Goal: Check status: Check status

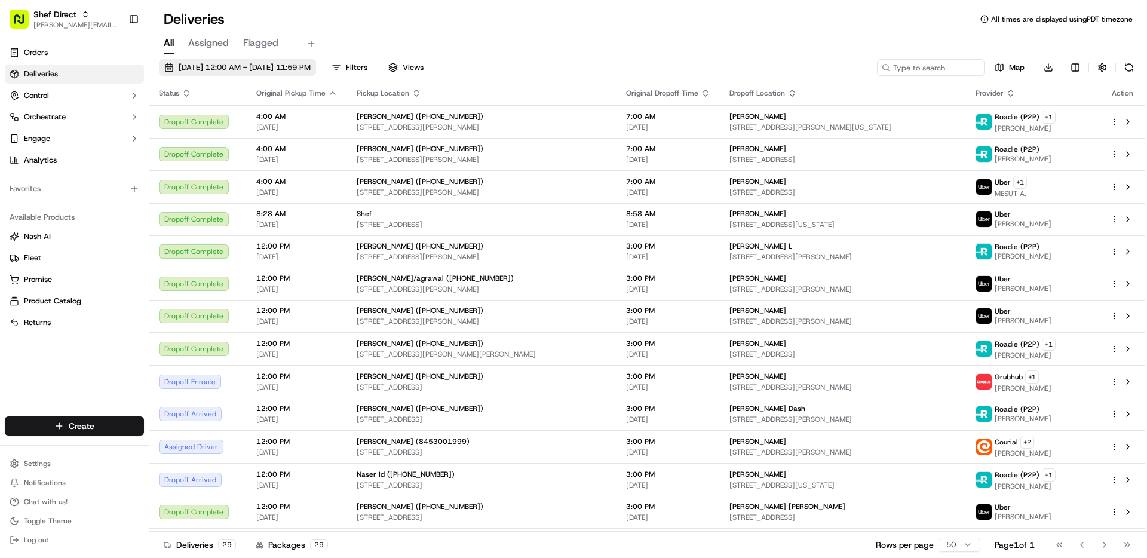
click at [210, 66] on span "[DATE] 12:00 AM - [DATE] 11:59 PM" at bounding box center [245, 67] width 132 height 11
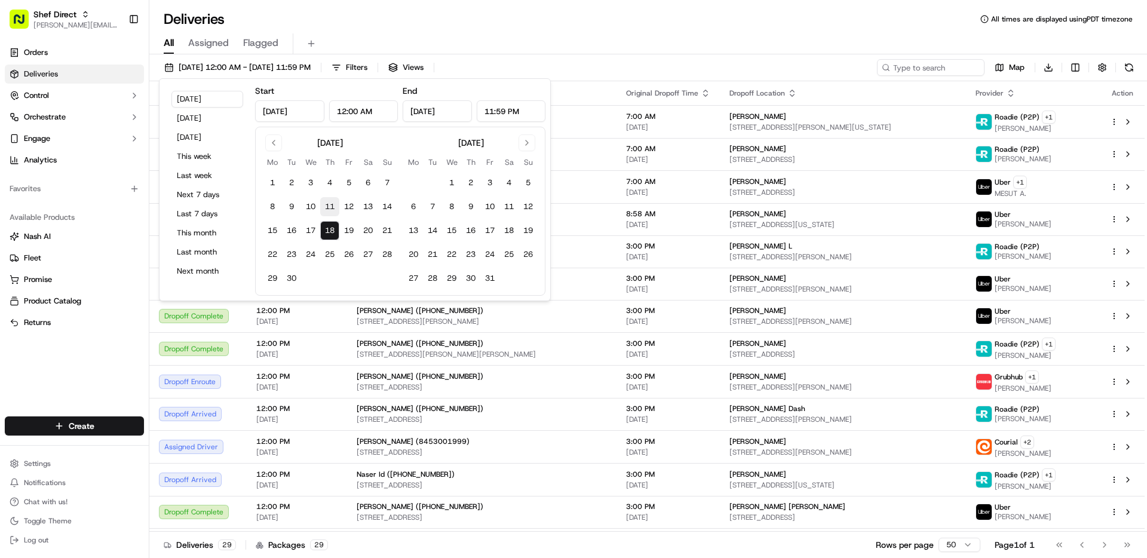
click at [325, 210] on button "11" at bounding box center [329, 206] width 19 height 19
type input "[DATE]"
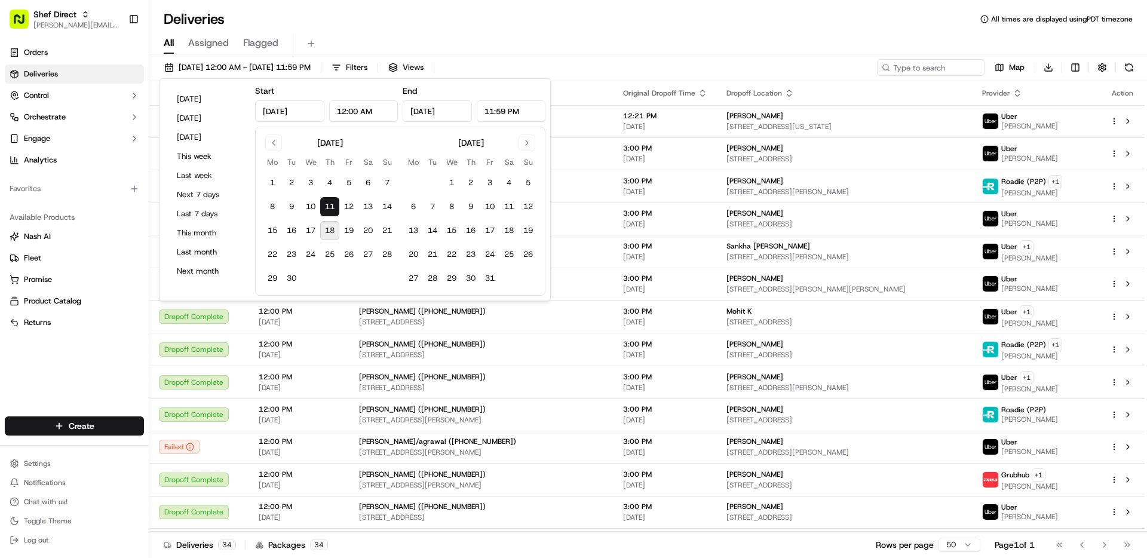
click at [618, 35] on div "All Assigned Flagged" at bounding box center [648, 43] width 998 height 21
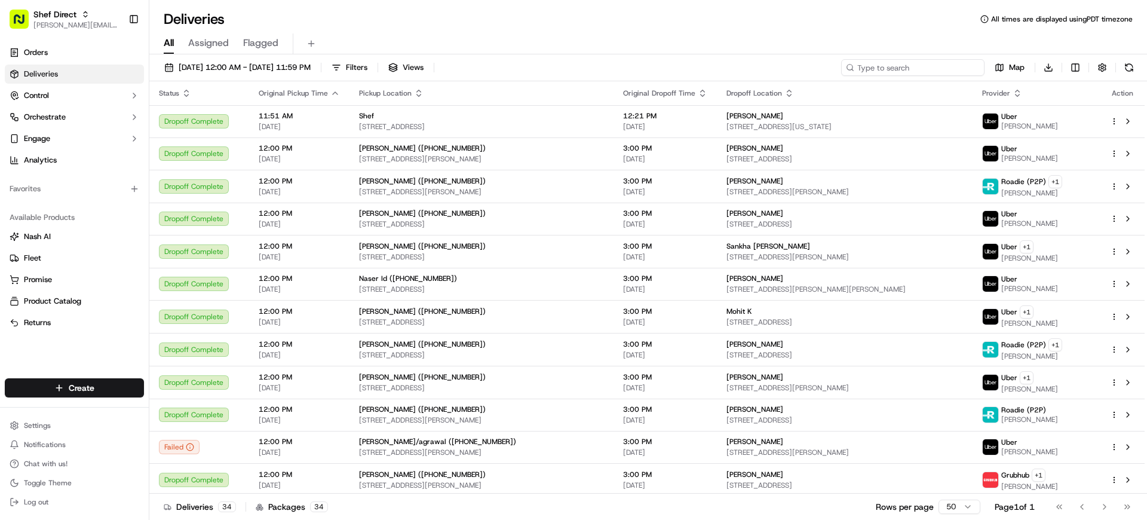
click at [958, 65] on input at bounding box center [912, 67] width 143 height 17
paste input "F6hW6ctf7Ya"
type input "F6hW6ctf7Ya"
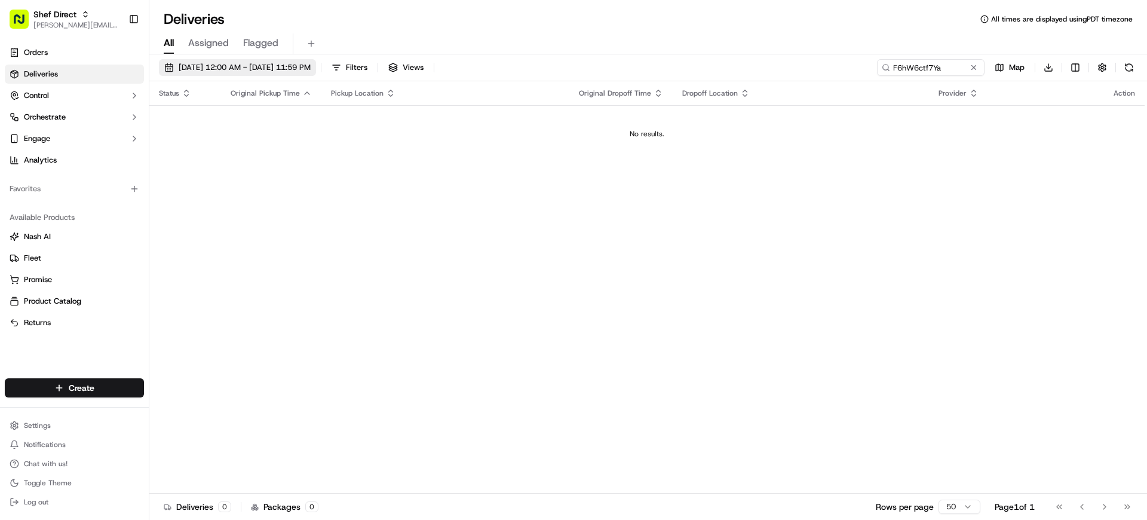
click at [250, 69] on span "[DATE] 12:00 AM - [DATE] 11:59 PM" at bounding box center [245, 67] width 132 height 11
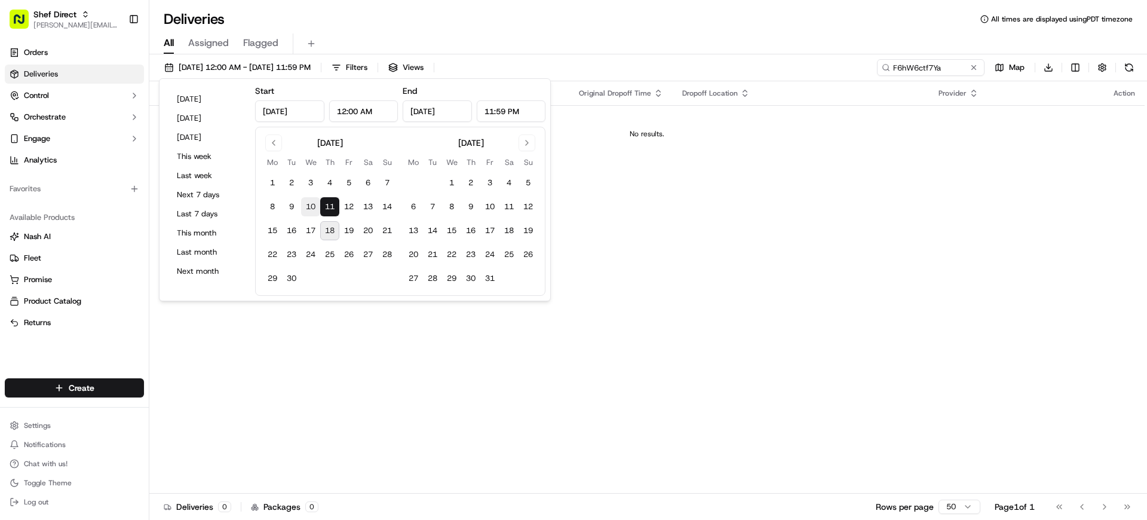
click at [313, 209] on button "10" at bounding box center [310, 206] width 19 height 19
click at [366, 210] on button "13" at bounding box center [367, 206] width 19 height 19
type input "[DATE]"
click at [312, 207] on button "10" at bounding box center [310, 206] width 19 height 19
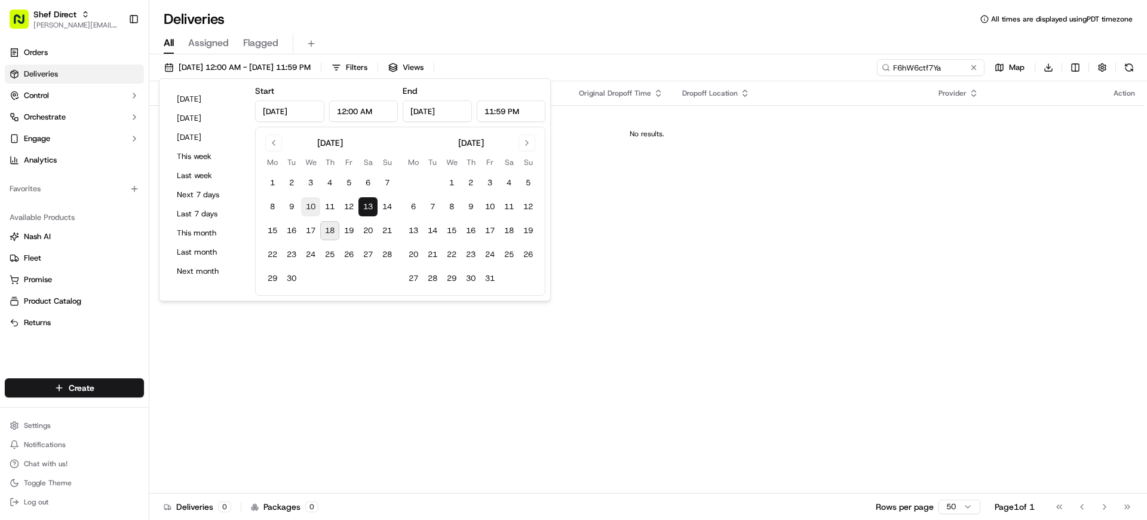
type input "[DATE]"
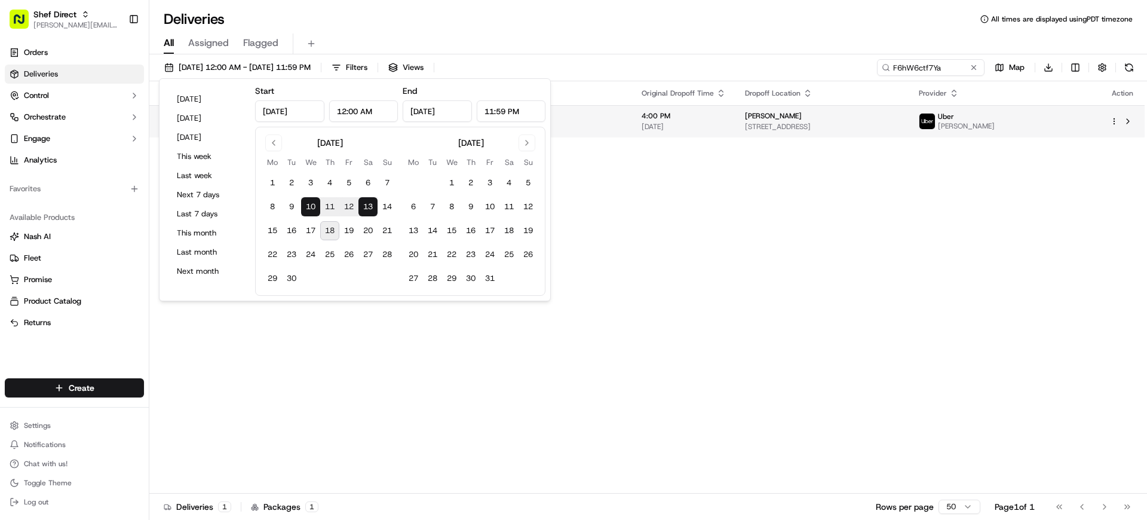
click at [745, 123] on span "[STREET_ADDRESS]" at bounding box center [822, 127] width 155 height 10
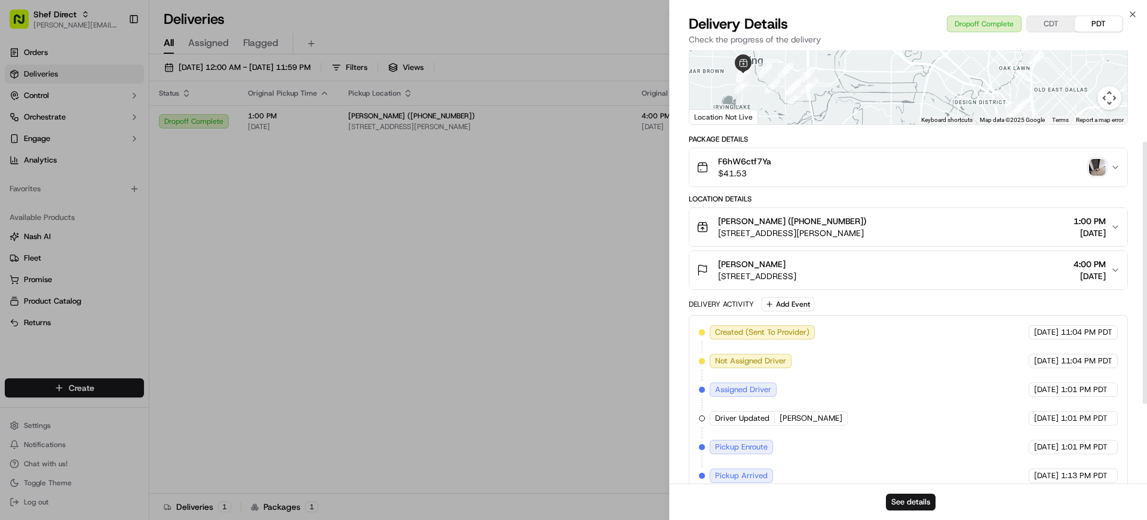
scroll to position [283, 0]
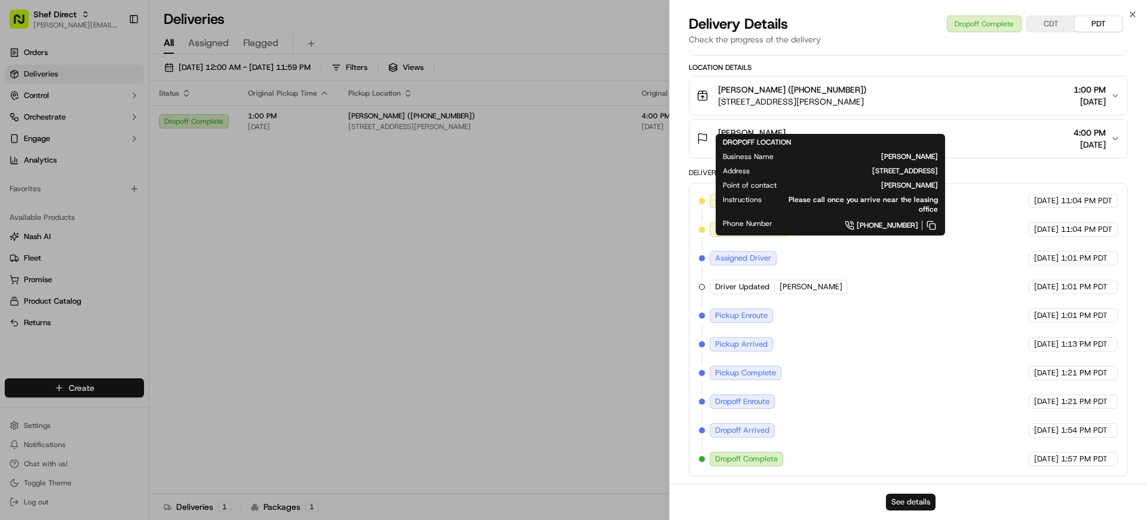
click at [916, 505] on button "See details" at bounding box center [911, 501] width 50 height 17
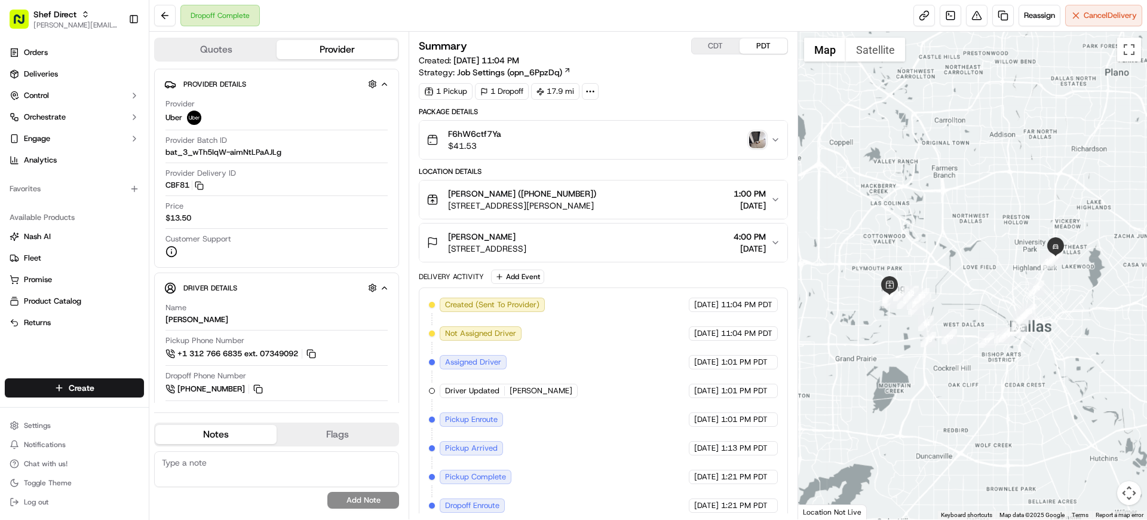
click at [752, 142] on img "button" at bounding box center [757, 139] width 17 height 17
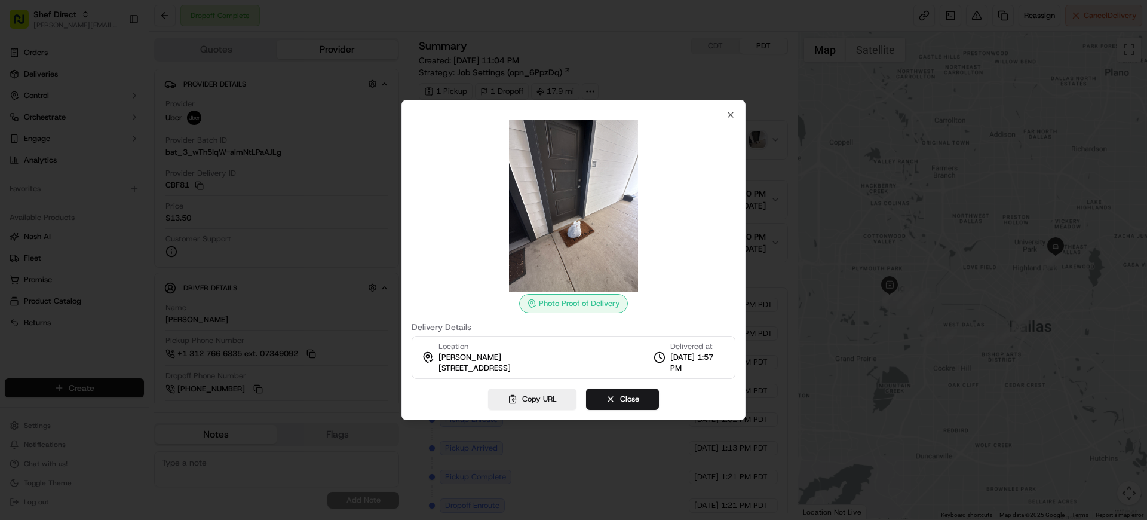
click at [585, 244] on img at bounding box center [573, 205] width 172 height 172
click at [569, 208] on img at bounding box center [573, 205] width 172 height 172
click at [732, 114] on icon "button" at bounding box center [731, 115] width 10 height 10
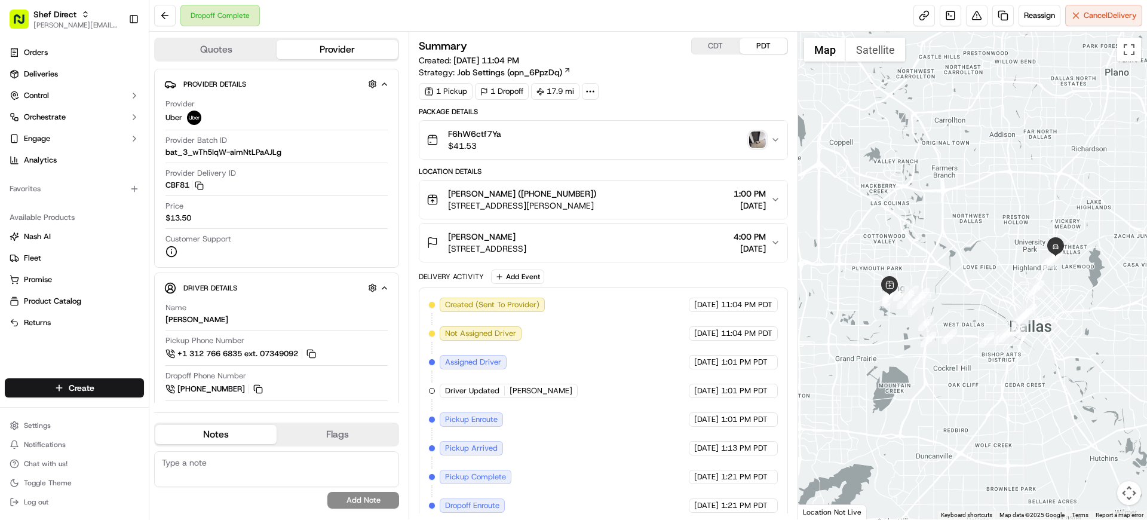
click at [768, 134] on div "F6hW6ctf7Ya $41.53" at bounding box center [598, 140] width 343 height 24
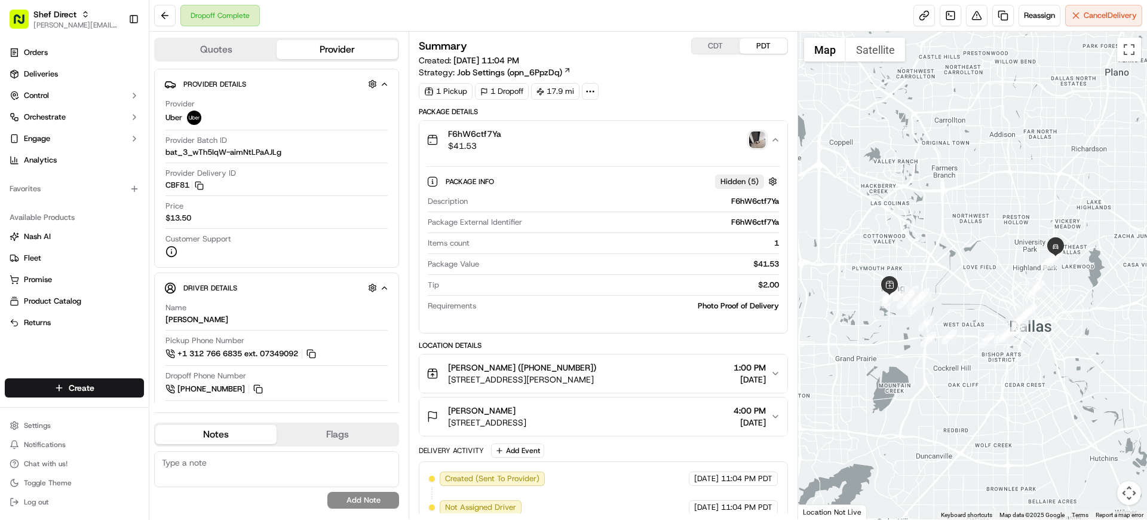
click at [757, 142] on img "button" at bounding box center [757, 139] width 17 height 17
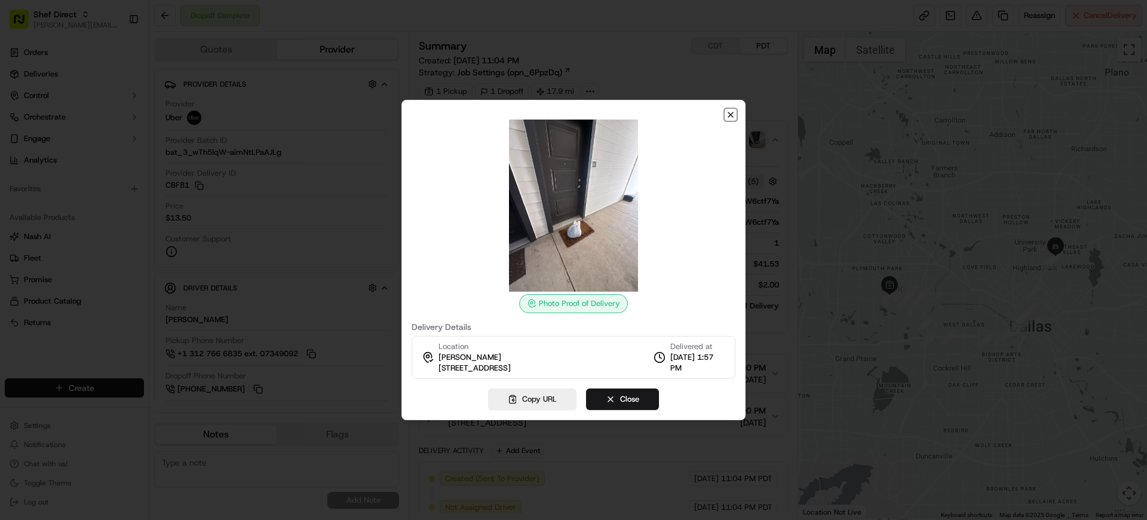
click at [725, 115] on div "Photo Proof of Delivery Delivery Details Location Krithi Kannan 5750 E Universi…" at bounding box center [573, 260] width 344 height 320
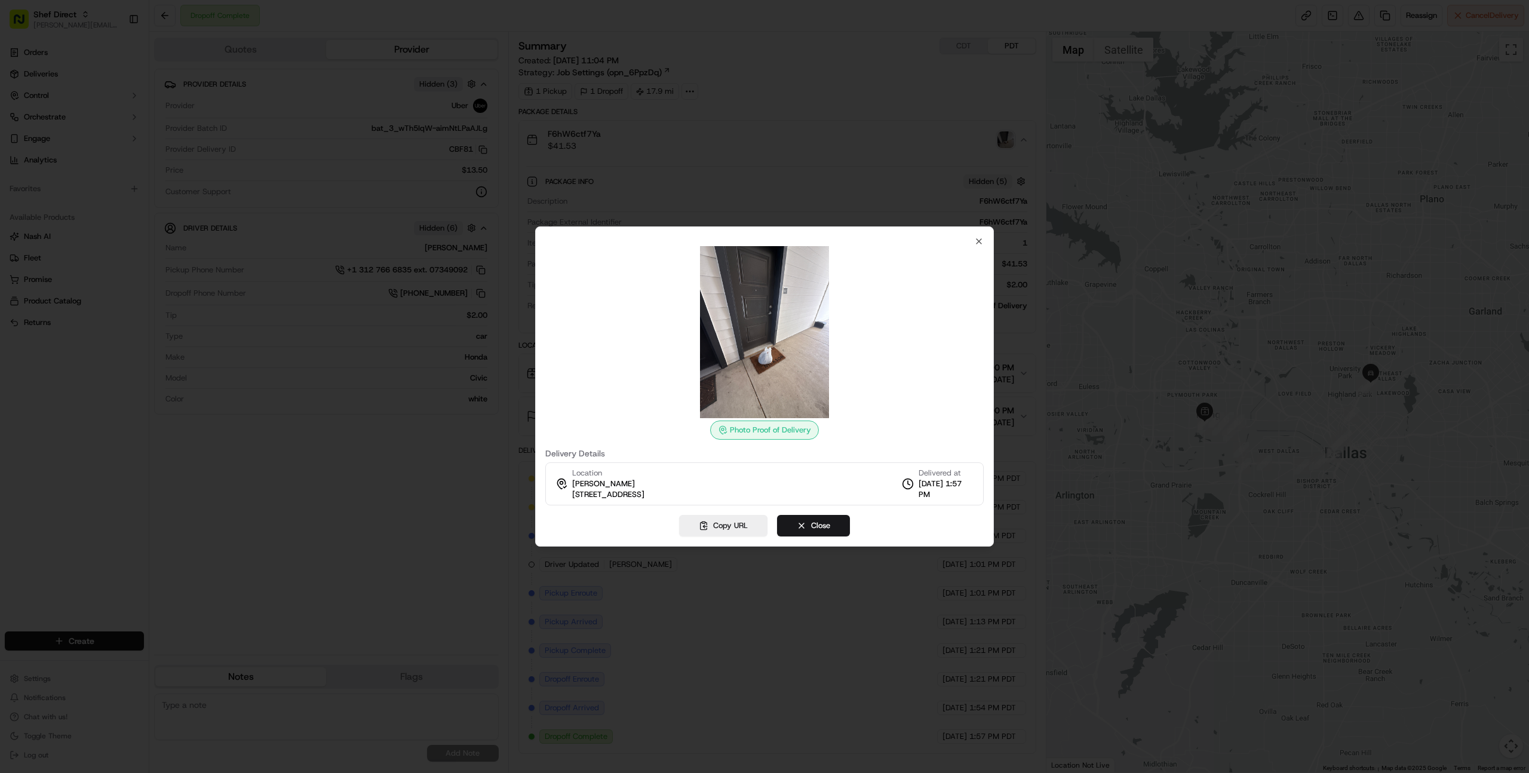
click at [779, 381] on img at bounding box center [765, 332] width 172 height 172
click at [767, 365] on img at bounding box center [765, 332] width 172 height 172
click at [765, 366] on img at bounding box center [765, 332] width 172 height 172
